Goal: Task Accomplishment & Management: Use online tool/utility

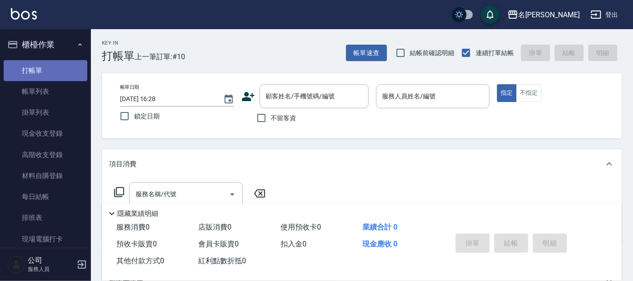
drag, startPoint x: 312, startPoint y: 82, endPoint x: 312, endPoint y: 71, distance: 10.5
click at [312, 75] on div "帳單日期 [DATE] 16:28 鎖定日期 顧客姓名/手機號碼/編號 顧客姓名/手機號碼/編號 不留客資 服務人員姓名/編號 服務人員姓名/編號 指定 不指定" at bounding box center [362, 105] width 520 height 65
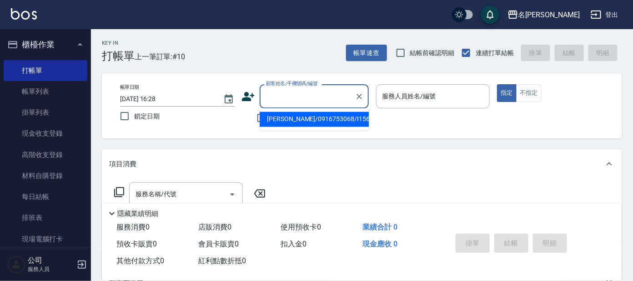
click at [315, 89] on div "顧客姓名/手機號碼/編號 顧客姓名/手機號碼/編號" at bounding box center [314, 96] width 109 height 24
click at [311, 118] on li "[PERSON_NAME]/0916753068/I156" at bounding box center [314, 119] width 109 height 15
type input "[PERSON_NAME]/0916753068/I156"
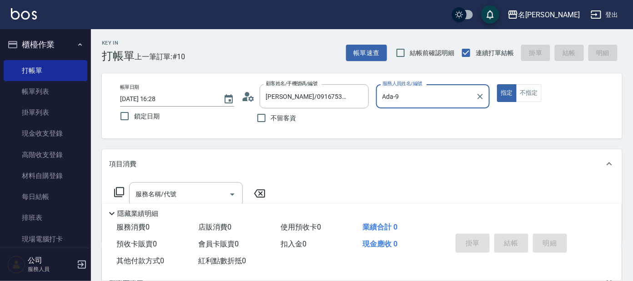
type input "Ada-9"
click at [146, 191] on div "服務名稱/代號 服務名稱/代號" at bounding box center [186, 194] width 114 height 24
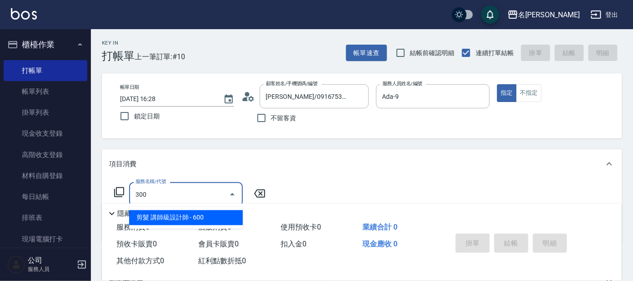
click at [174, 217] on span "剪髮 講師級設計師 - 600" at bounding box center [186, 217] width 114 height 15
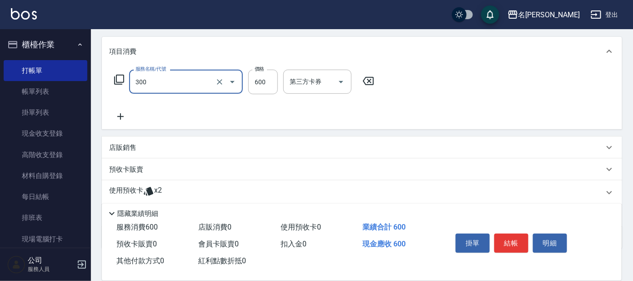
scroll to position [165, 0]
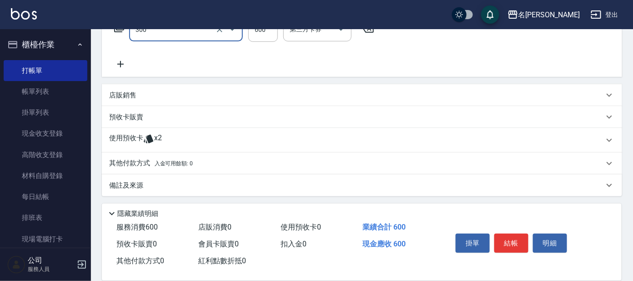
type input "剪髮 講師級設計師(300)"
click at [184, 136] on div "使用預收卡 x2" at bounding box center [356, 140] width 495 height 14
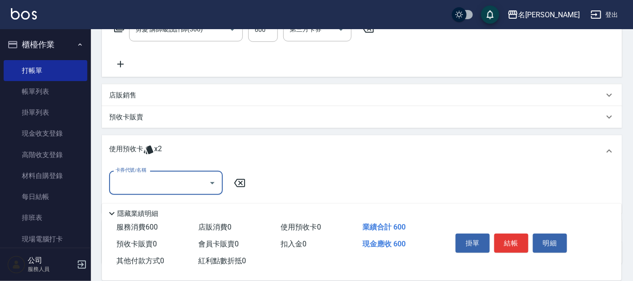
scroll to position [0, 0]
click at [191, 180] on input "卡券代號/名稱" at bounding box center [159, 183] width 92 height 16
click at [186, 204] on div "頭皮淨化療程包套3次 剩餘2張" at bounding box center [166, 205] width 114 height 15
type input "頭皮淨化療程包套3次"
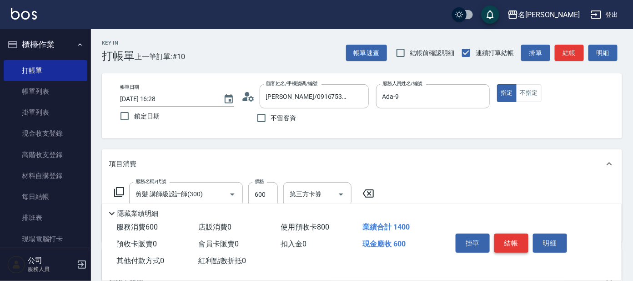
click at [508, 236] on button "結帳" at bounding box center [511, 242] width 34 height 19
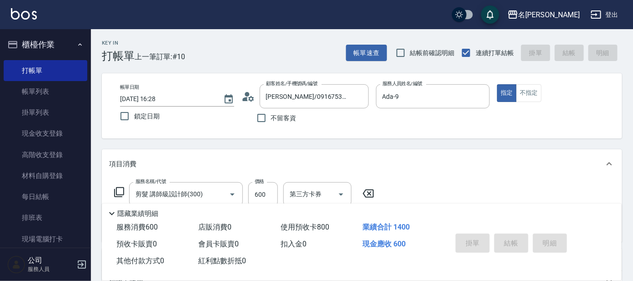
type input "[DATE] 17:10"
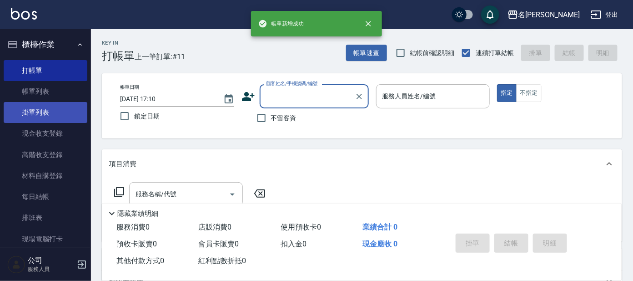
drag, startPoint x: 53, startPoint y: 95, endPoint x: 49, endPoint y: 116, distance: 20.9
click at [53, 95] on link "帳單列表" at bounding box center [46, 91] width 84 height 21
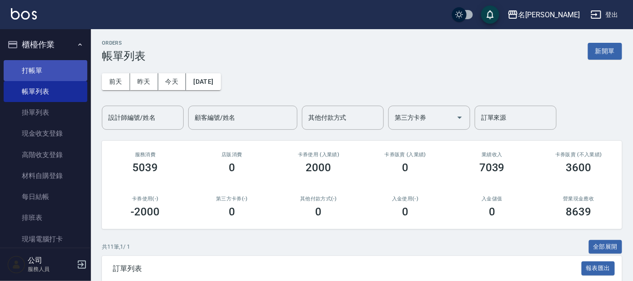
click at [71, 74] on link "打帳單" at bounding box center [46, 70] width 84 height 21
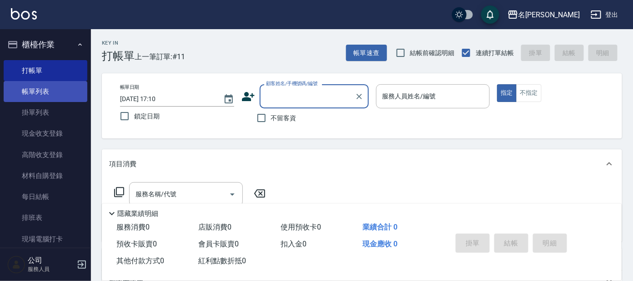
click at [53, 95] on link "帳單列表" at bounding box center [46, 91] width 84 height 21
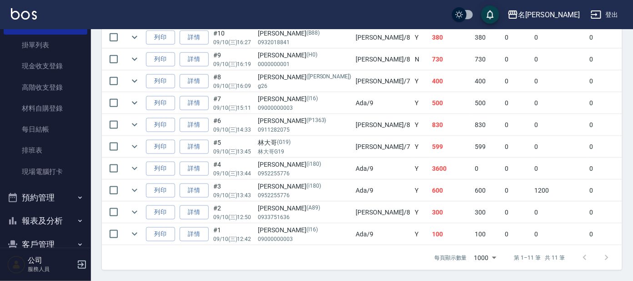
scroll to position [109, 0]
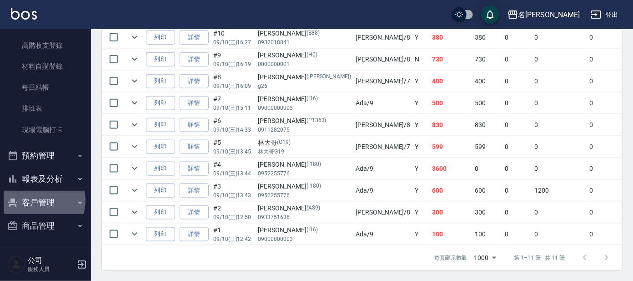
click at [35, 199] on button "客戶管理" at bounding box center [46, 203] width 84 height 24
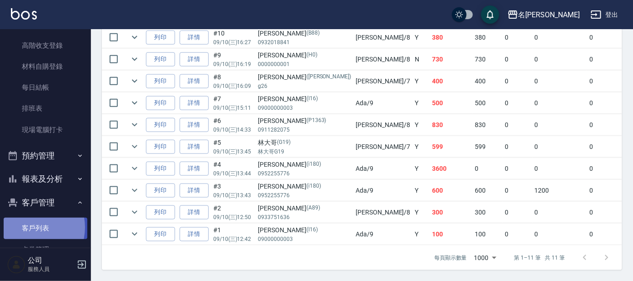
click at [29, 226] on link "客戶列表" at bounding box center [46, 227] width 84 height 21
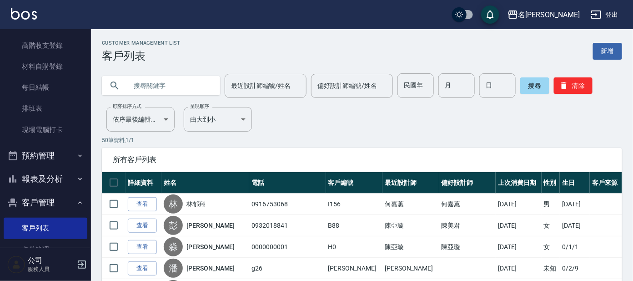
click at [143, 89] on input "text" at bounding box center [169, 85] width 85 height 25
type input "c"
type input "[PERSON_NAME]"
click at [529, 85] on button "搜尋" at bounding box center [534, 85] width 29 height 16
